Goal: Information Seeking & Learning: Find specific fact

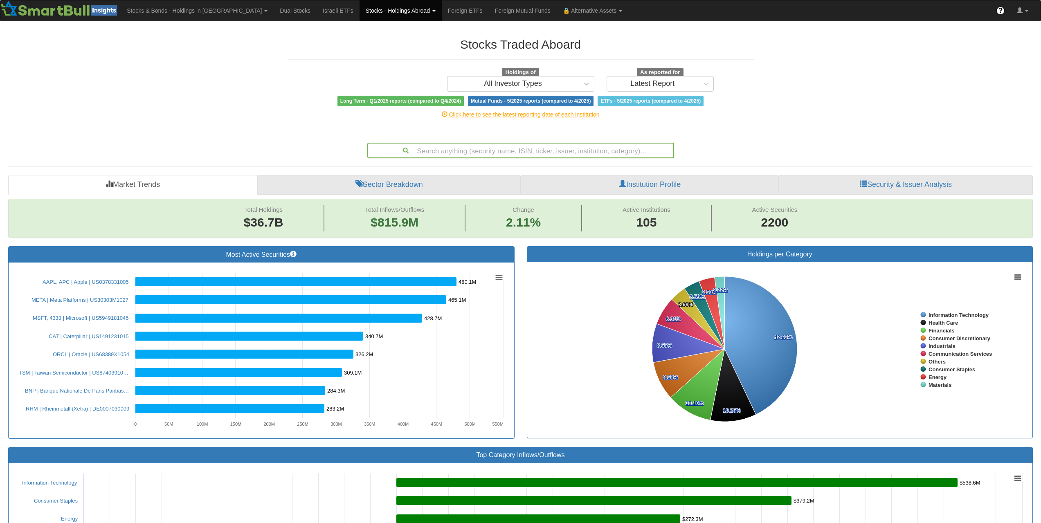
click at [516, 150] on div "Search anything (security name, ISIN, ticker, issuer, institution, category)..." at bounding box center [520, 151] width 305 height 14
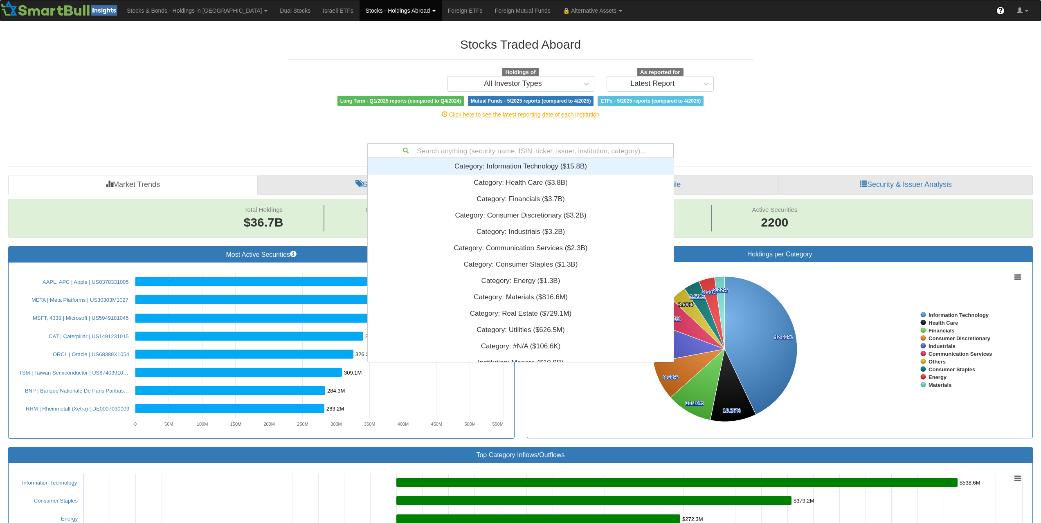
scroll to position [198, 300]
paste input "US302635AK33"
type input "US302635AK33"
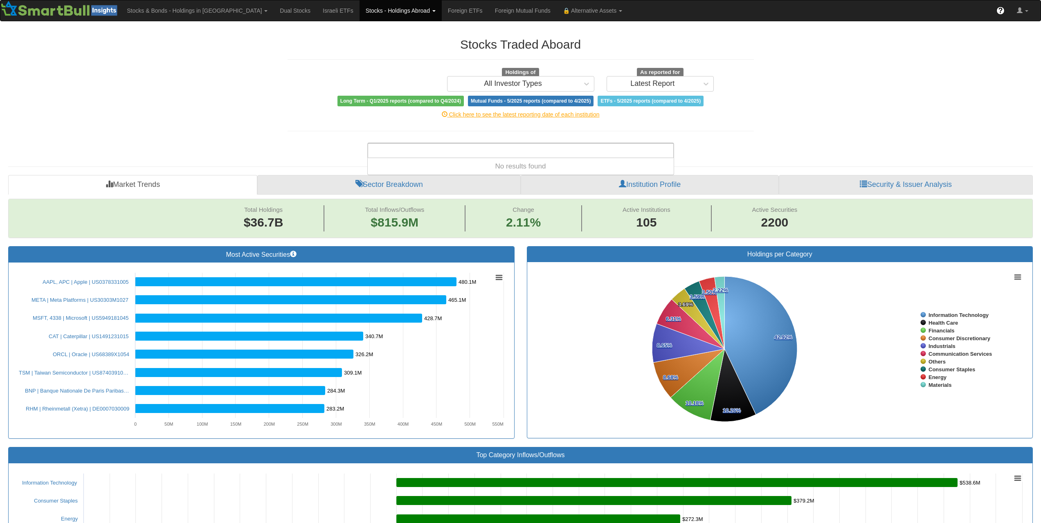
click at [376, 13] on link "Stocks - Holdings Abroad" at bounding box center [401, 10] width 82 height 20
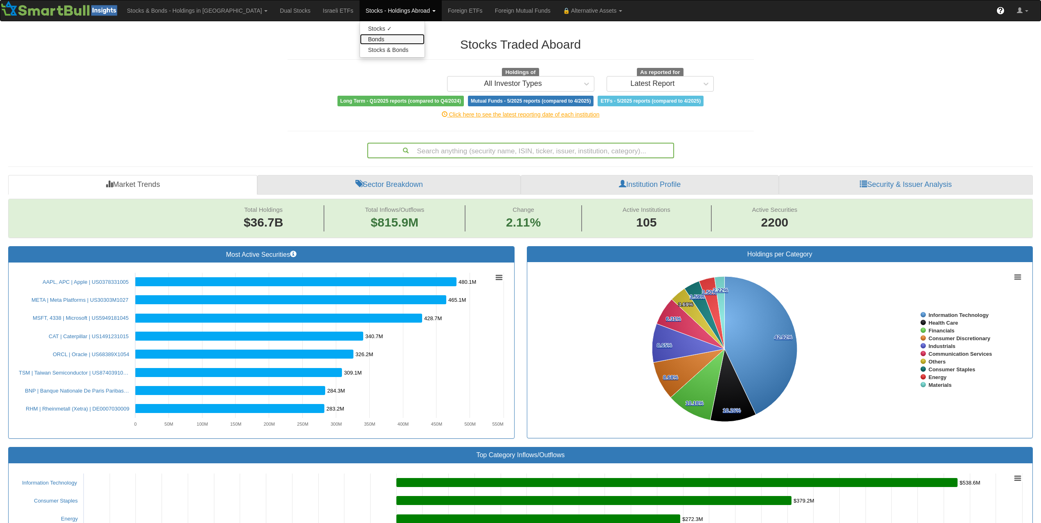
click at [360, 37] on link "Bonds" at bounding box center [392, 39] width 65 height 11
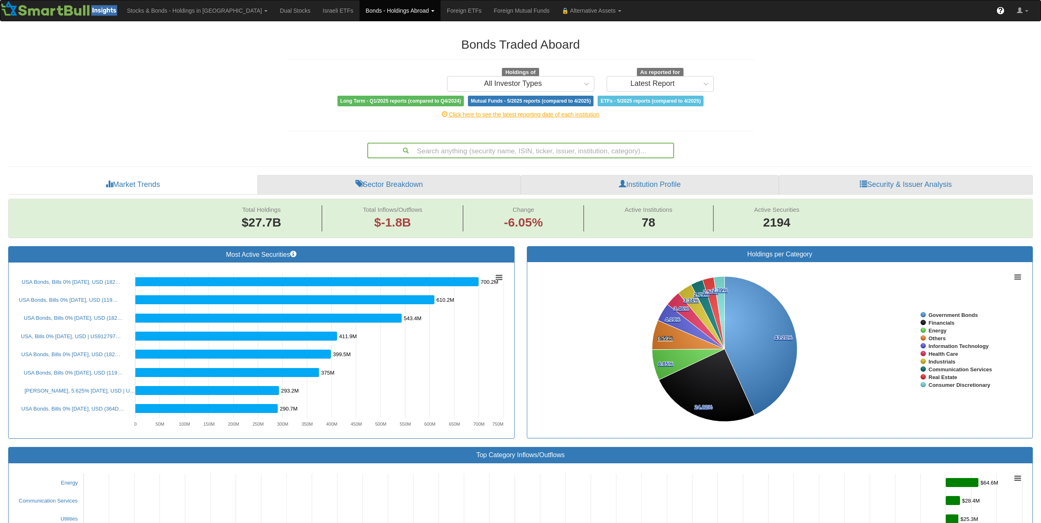
click at [556, 150] on div "Search anything (security name, ISIN, ticker, issuer, institution, category)..." at bounding box center [520, 151] width 305 height 14
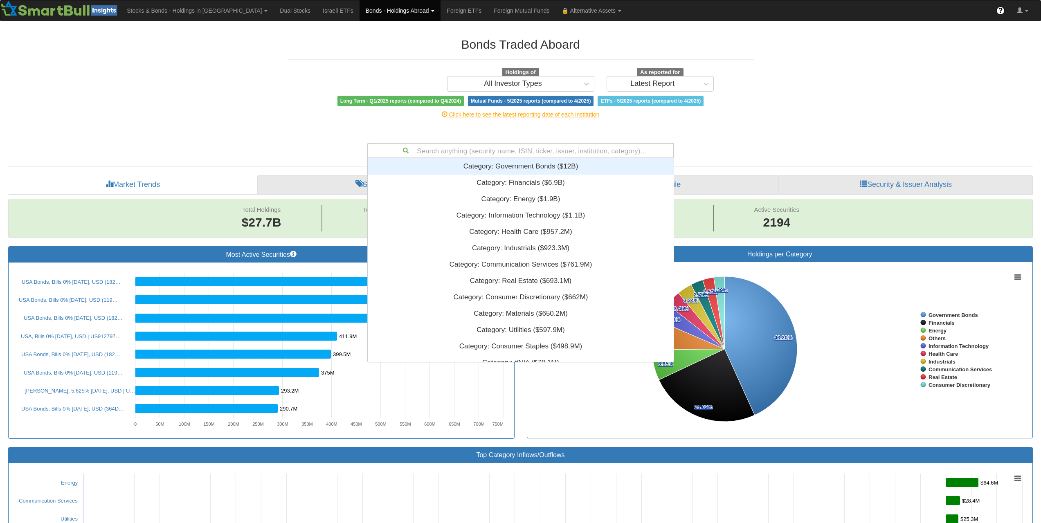
scroll to position [7, 7]
paste input "US302635AK33"
type input "US302635AK33"
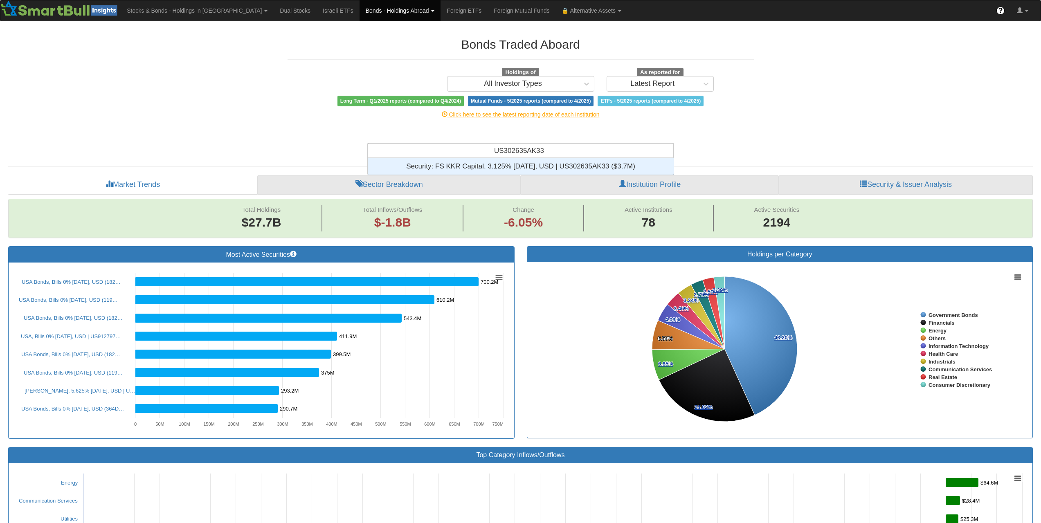
click at [548, 166] on div "Security: ‎FS KKR Capital, 3.125% [DATE], USD | US302635AK33 ‎($3.7M)‏" at bounding box center [521, 166] width 306 height 16
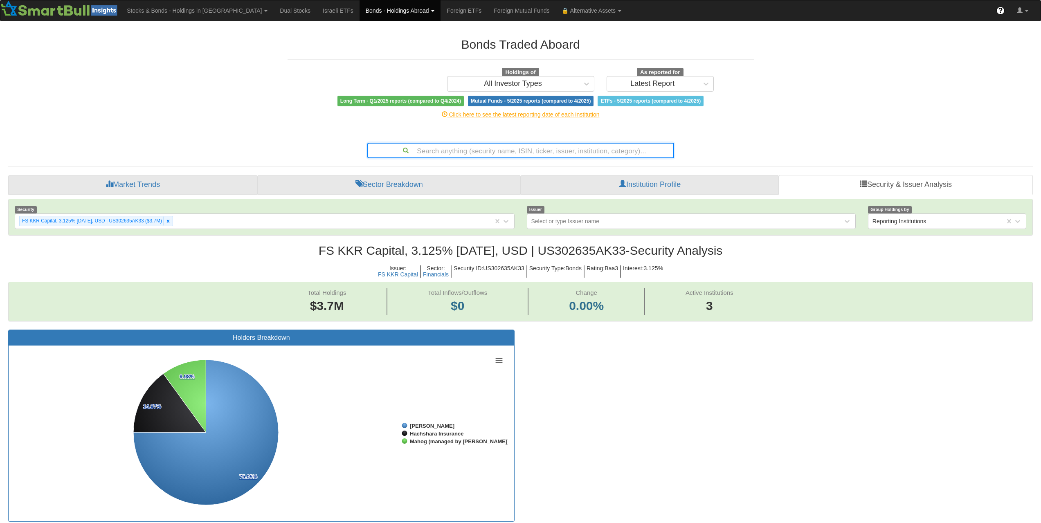
click at [525, 143] on div "Search anything (security name, ISIN, ticker, issuer, institution, category)..." at bounding box center [520, 151] width 307 height 16
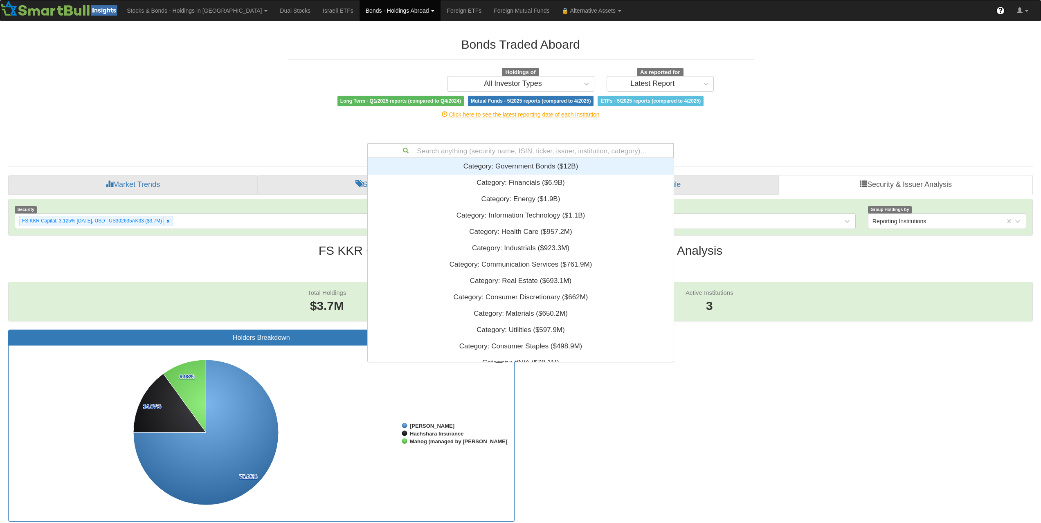
scroll to position [198, 300]
click at [526, 146] on div "Search anything (security name, ISIN, ticker, issuer, institution, category)..." at bounding box center [520, 151] width 305 height 14
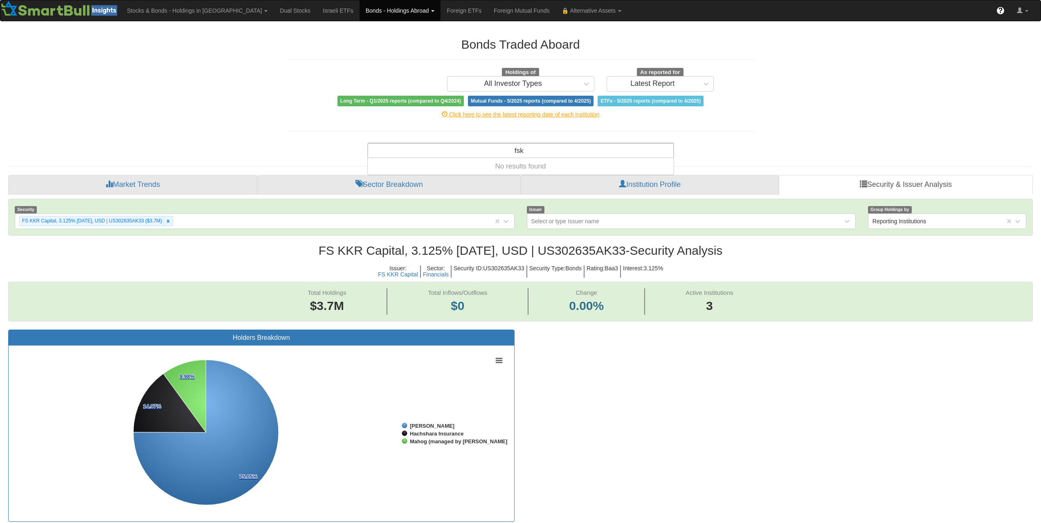
type input "fs"
